Goal: Transaction & Acquisition: Subscribe to service/newsletter

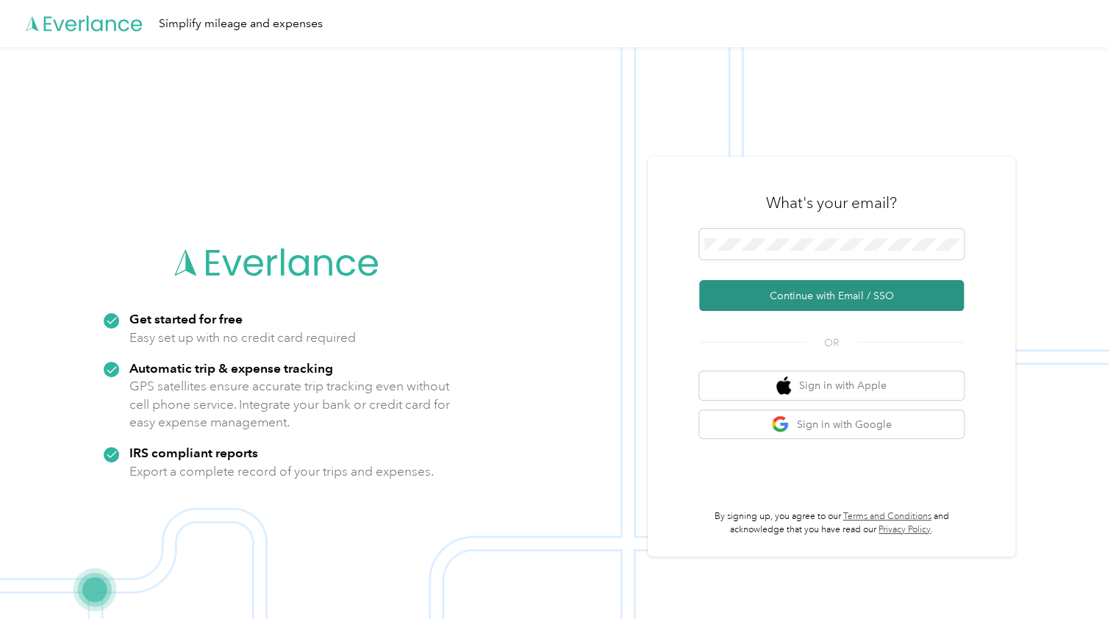
click at [804, 292] on button "Continue with Email / SSO" at bounding box center [831, 295] width 265 height 31
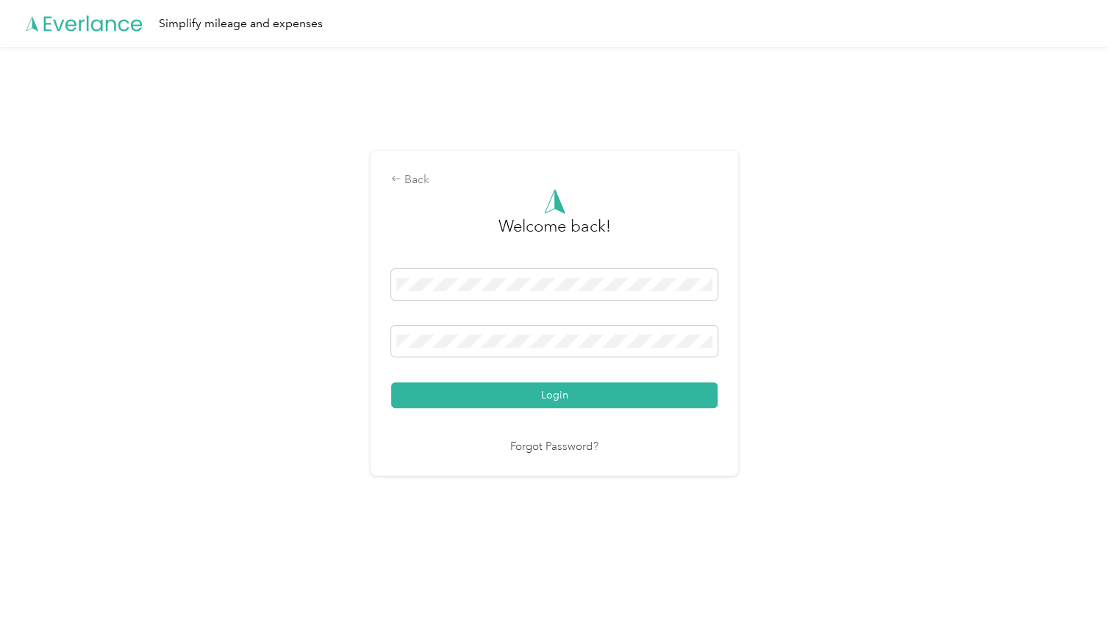
click at [576, 393] on button "Login" at bounding box center [554, 395] width 327 height 26
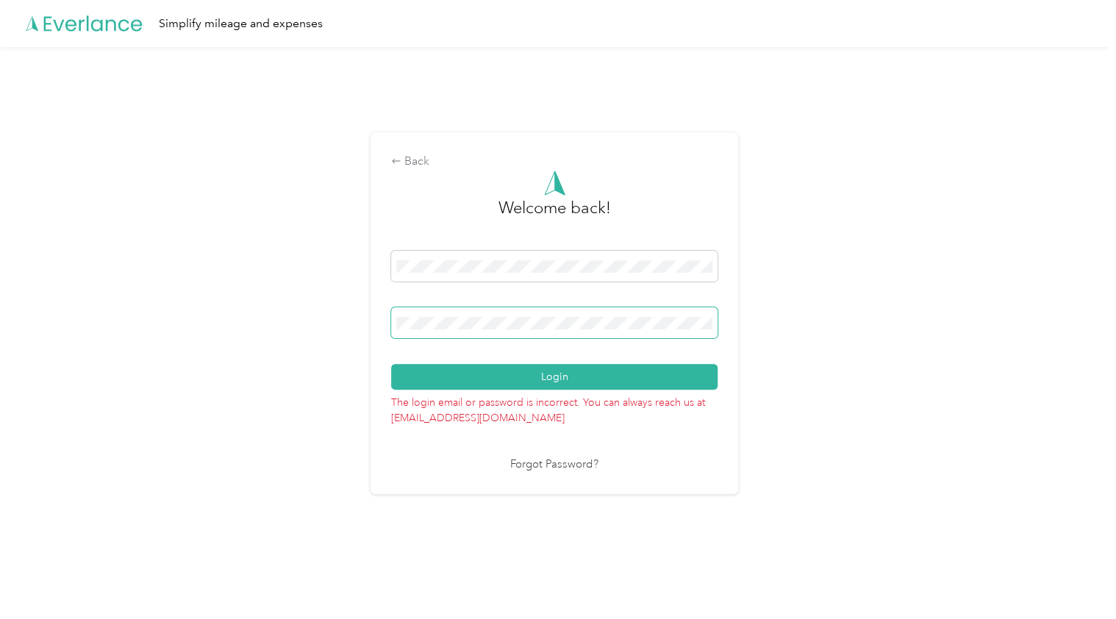
click at [308, 310] on div "Back Welcome back! Login The login email or password is incorrect. You can alwa…" at bounding box center [554, 319] width 1109 height 545
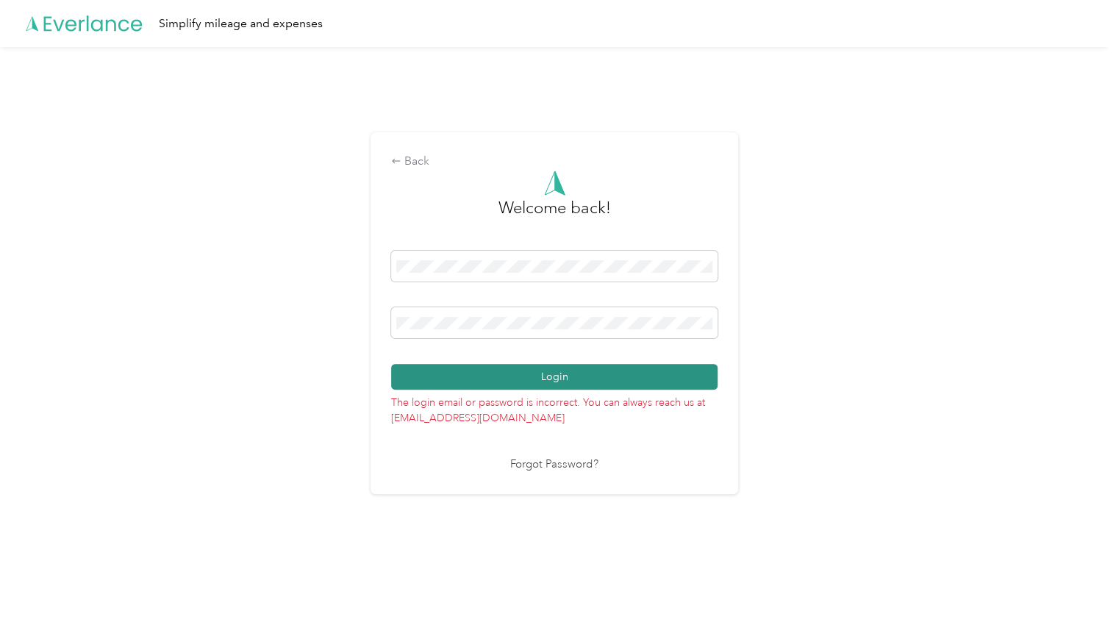
click at [585, 381] on button "Login" at bounding box center [554, 377] width 327 height 26
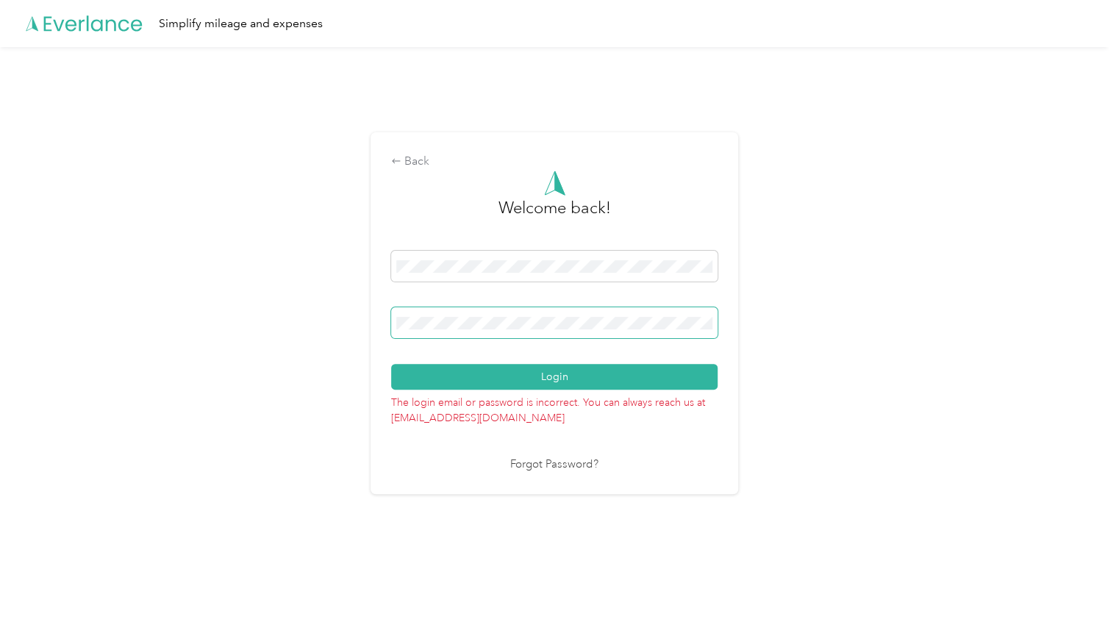
click at [332, 308] on div "Back Welcome back! Login The login email or password is incorrect. You can alwa…" at bounding box center [554, 319] width 1109 height 545
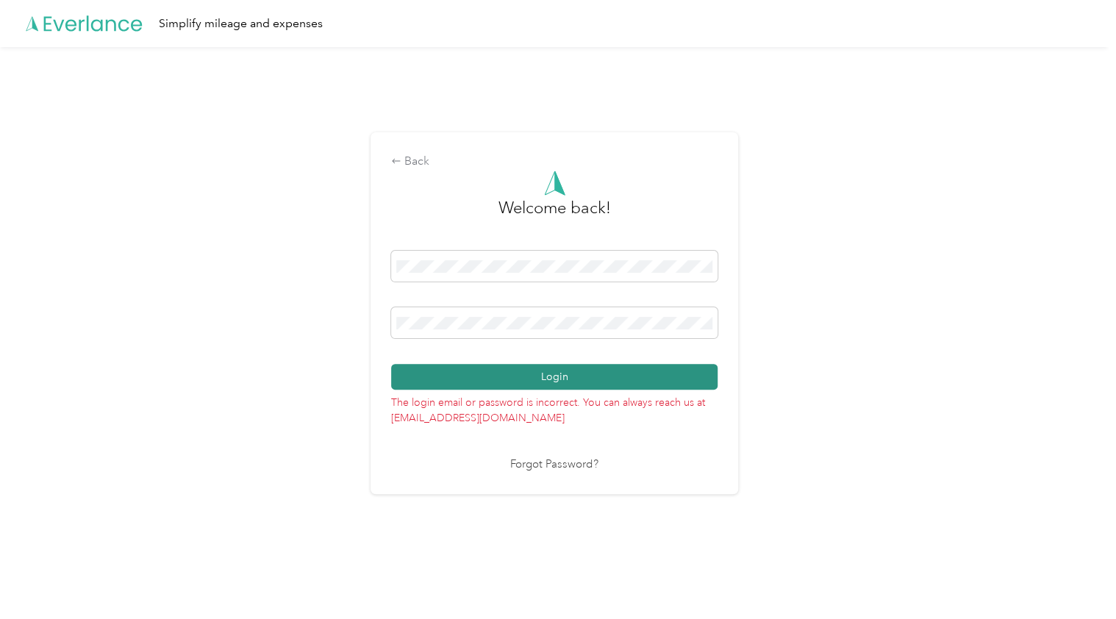
click at [574, 381] on button "Login" at bounding box center [554, 377] width 327 height 26
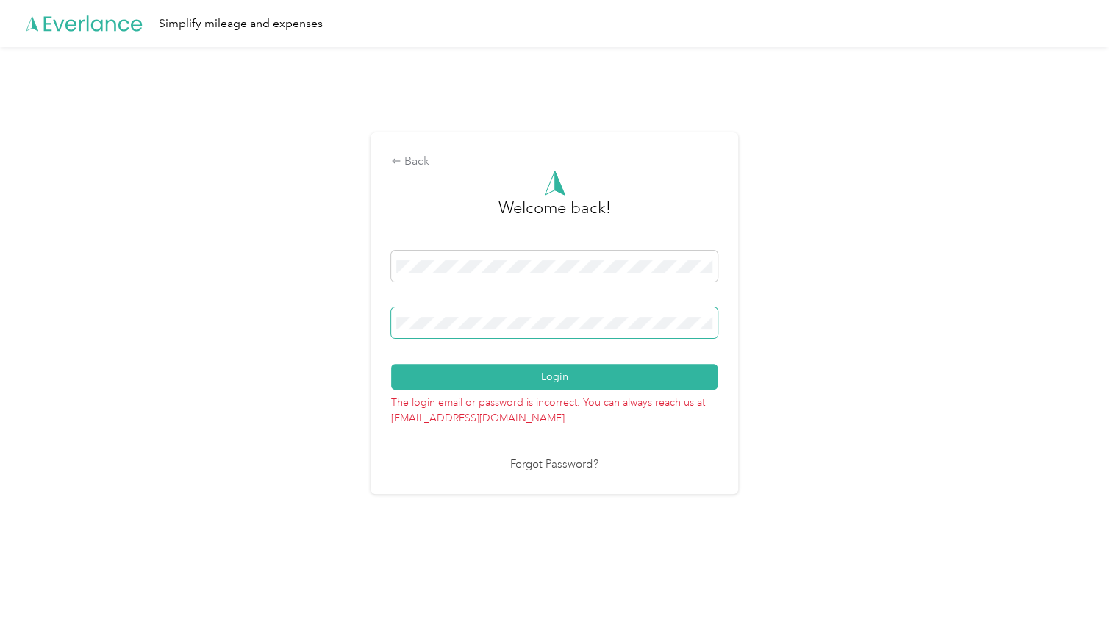
click at [474, 323] on span at bounding box center [554, 322] width 327 height 31
drag, startPoint x: 495, startPoint y: 316, endPoint x: 338, endPoint y: 307, distance: 156.9
click at [338, 307] on div "Back Welcome back! Login The login email or password is incorrect. You can alwa…" at bounding box center [554, 319] width 1109 height 545
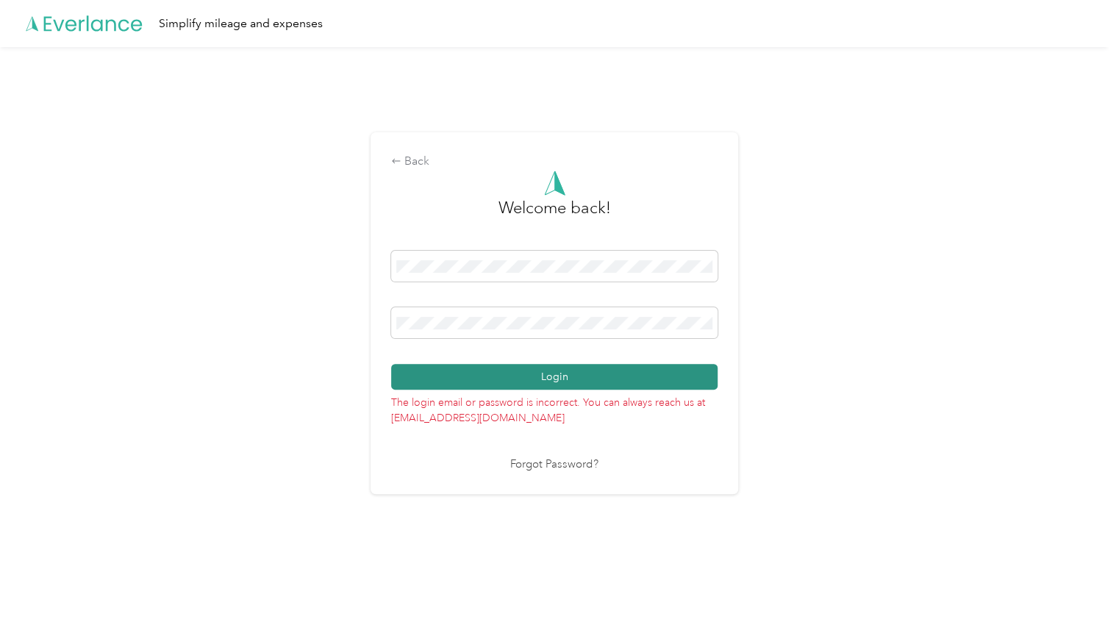
click at [571, 377] on button "Login" at bounding box center [554, 377] width 327 height 26
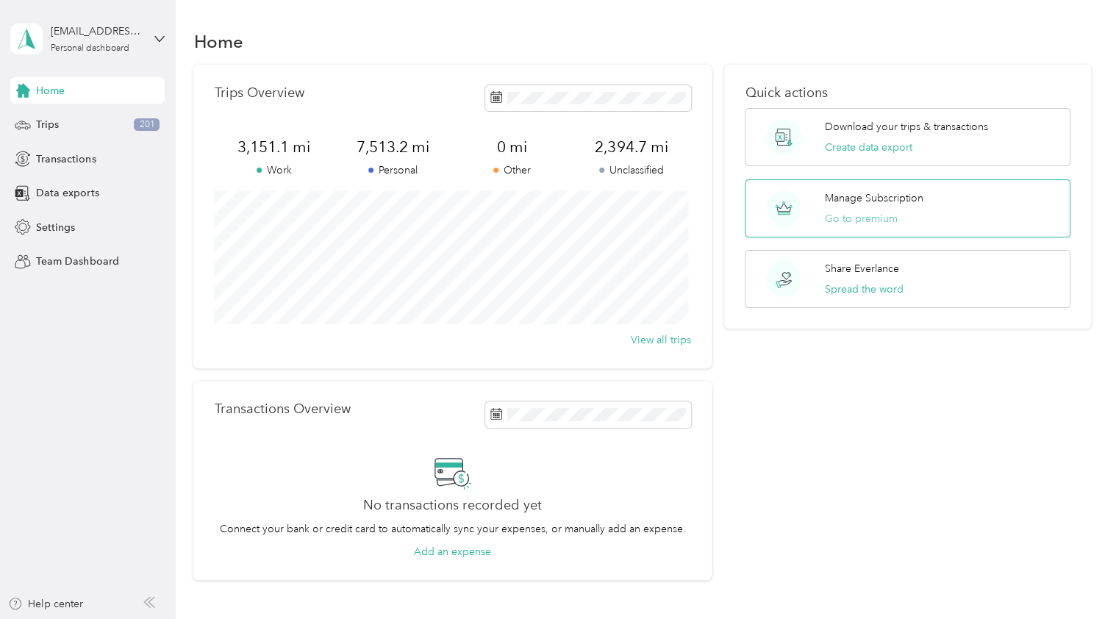
click at [871, 214] on button "Go to premium" at bounding box center [861, 218] width 73 height 15
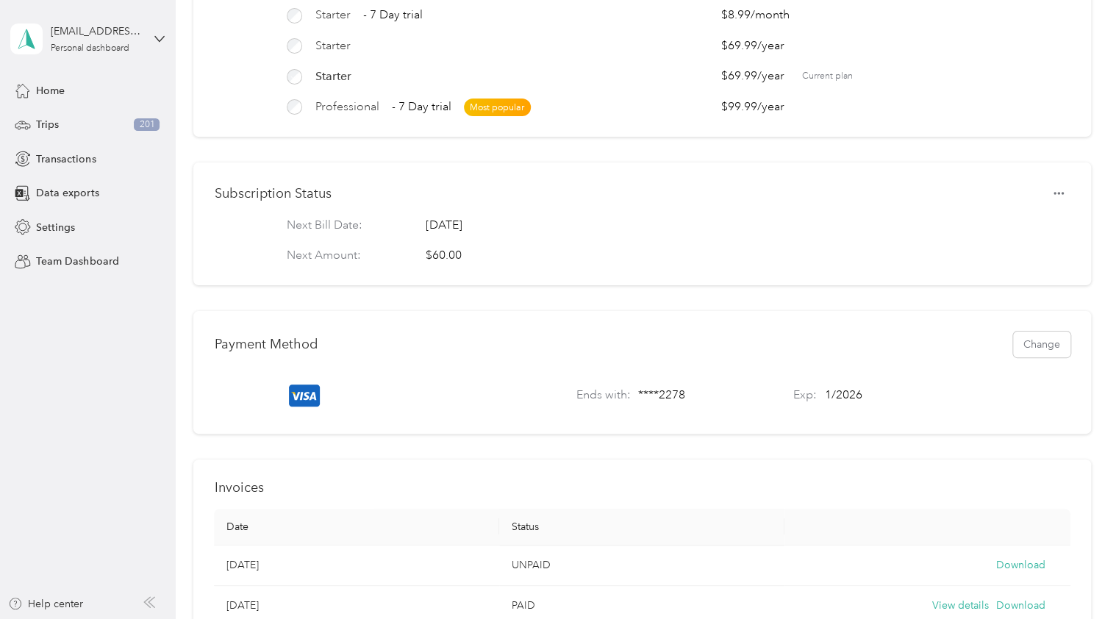
scroll to position [221, 0]
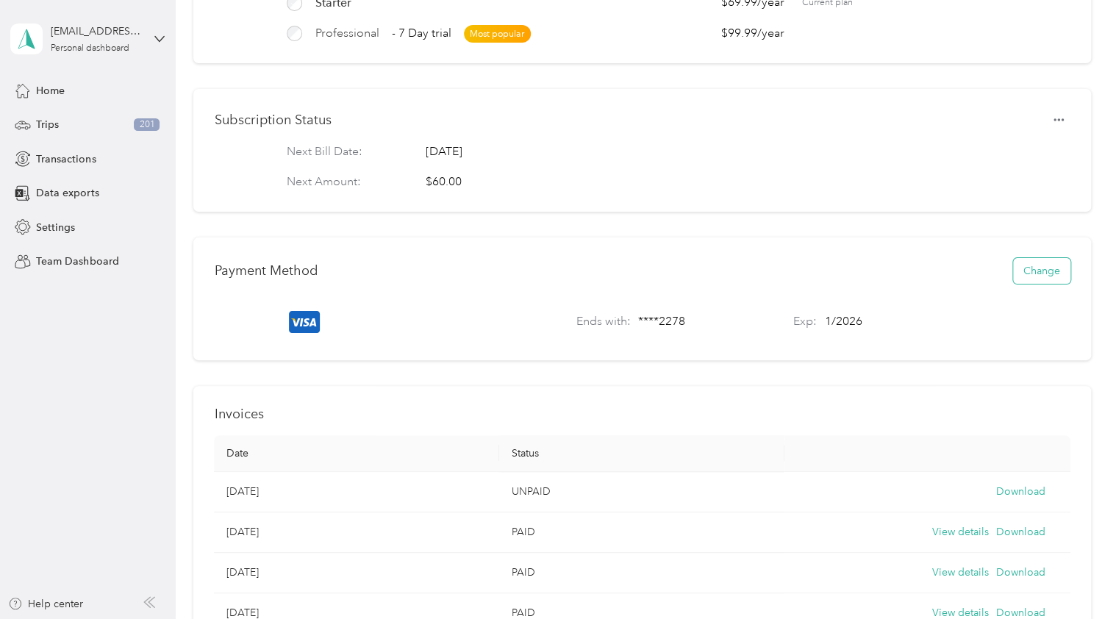
click at [1036, 282] on button "Change" at bounding box center [1042, 271] width 57 height 26
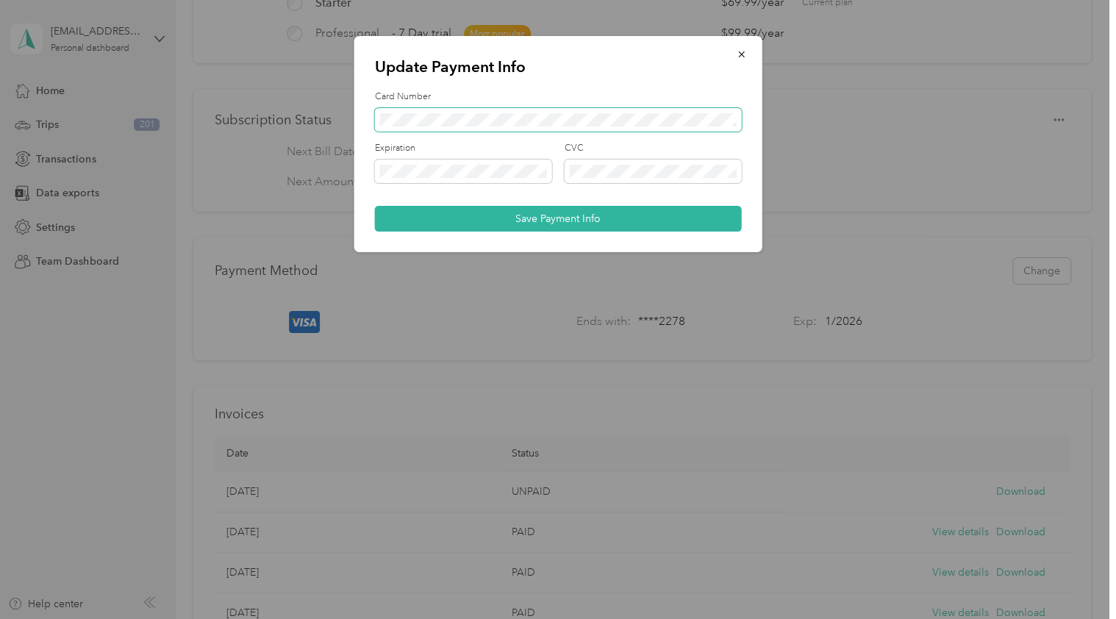
click at [557, 127] on span at bounding box center [558, 120] width 367 height 24
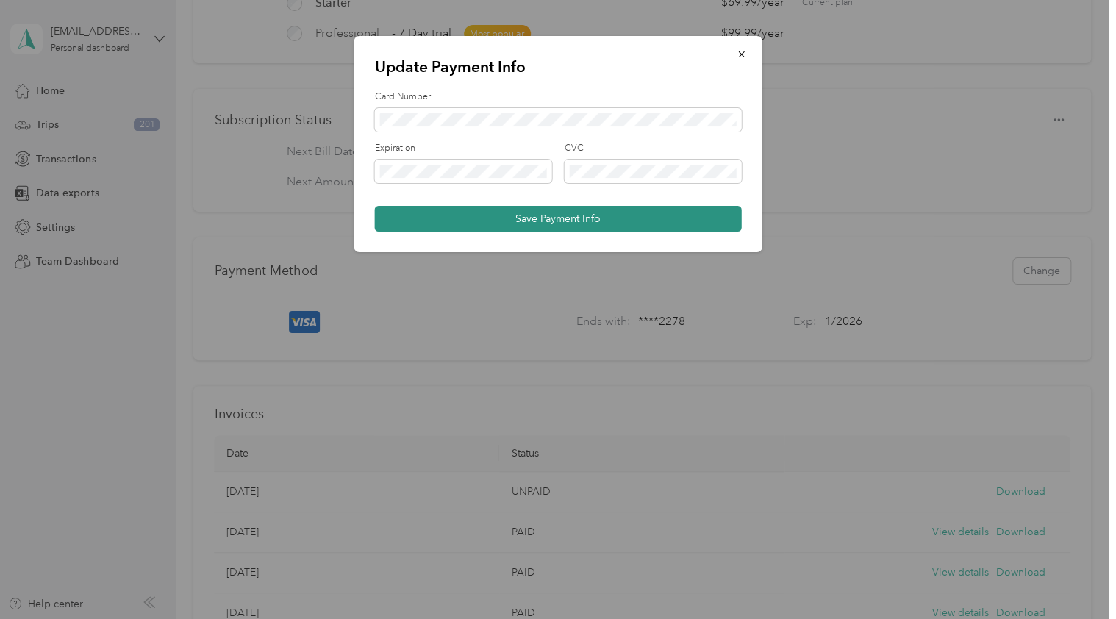
click at [577, 219] on button "Save Payment Info" at bounding box center [558, 219] width 367 height 26
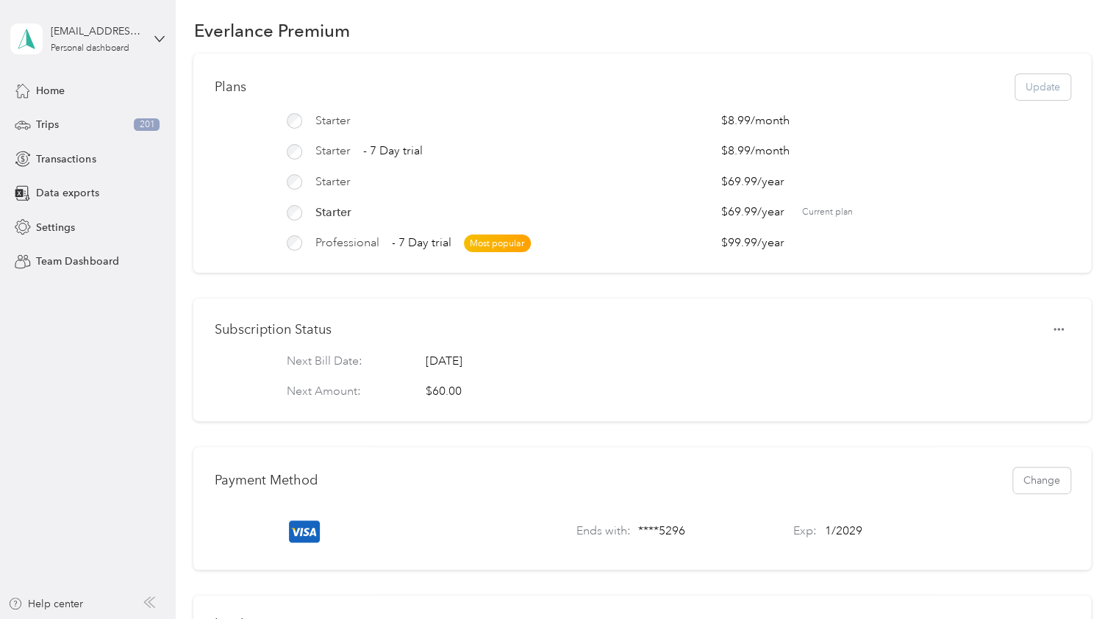
scroll to position [0, 0]
